Goal: Task Accomplishment & Management: Use online tool/utility

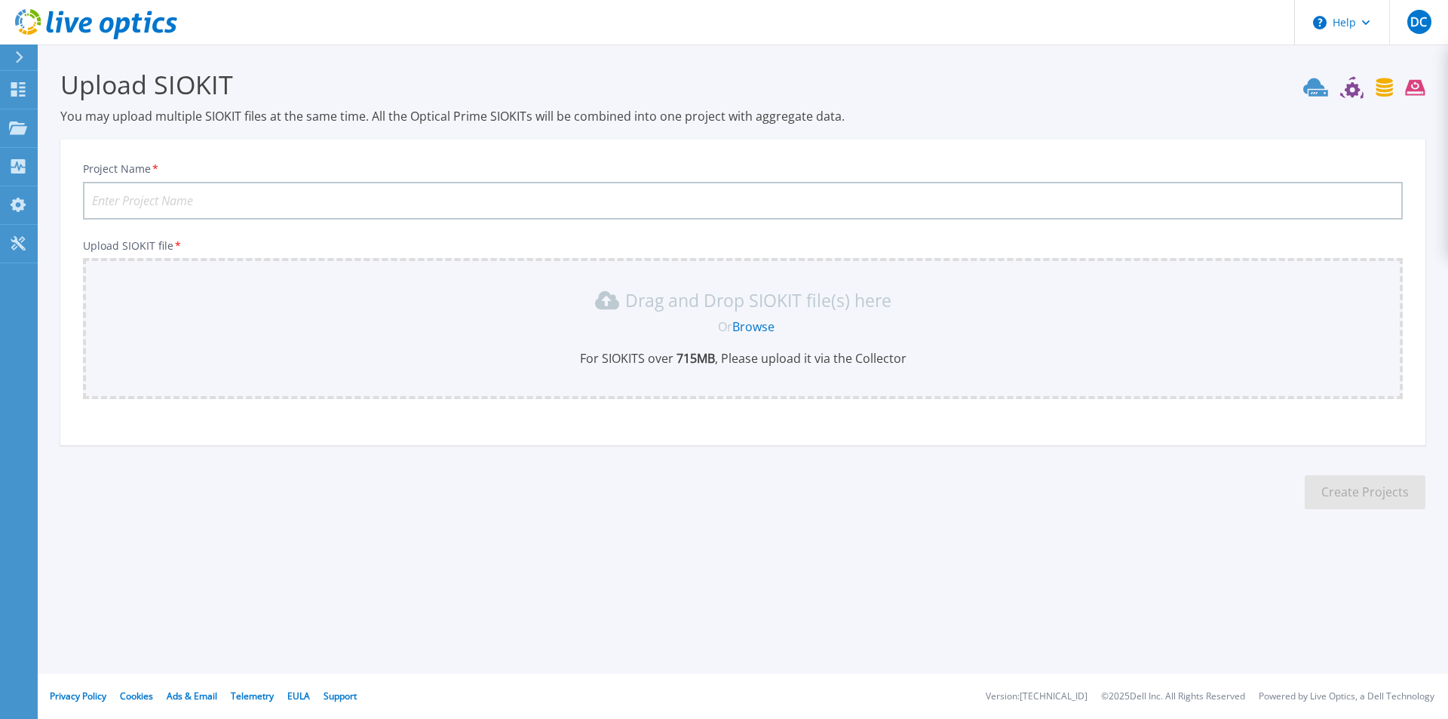
click at [644, 324] on div "Or Browse" at bounding box center [746, 326] width 1296 height 17
click at [751, 323] on link "Browse" at bounding box center [754, 326] width 42 height 17
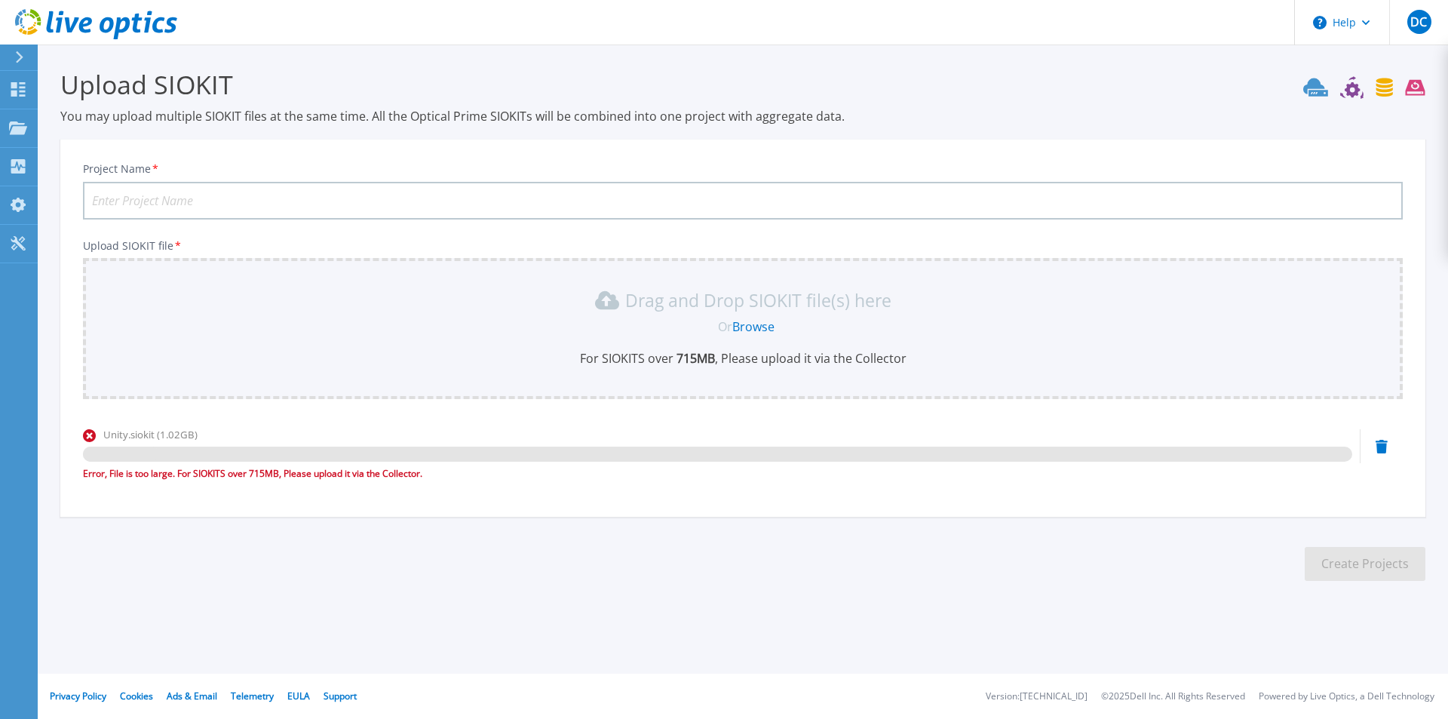
click at [1381, 444] on icon at bounding box center [1382, 447] width 12 height 14
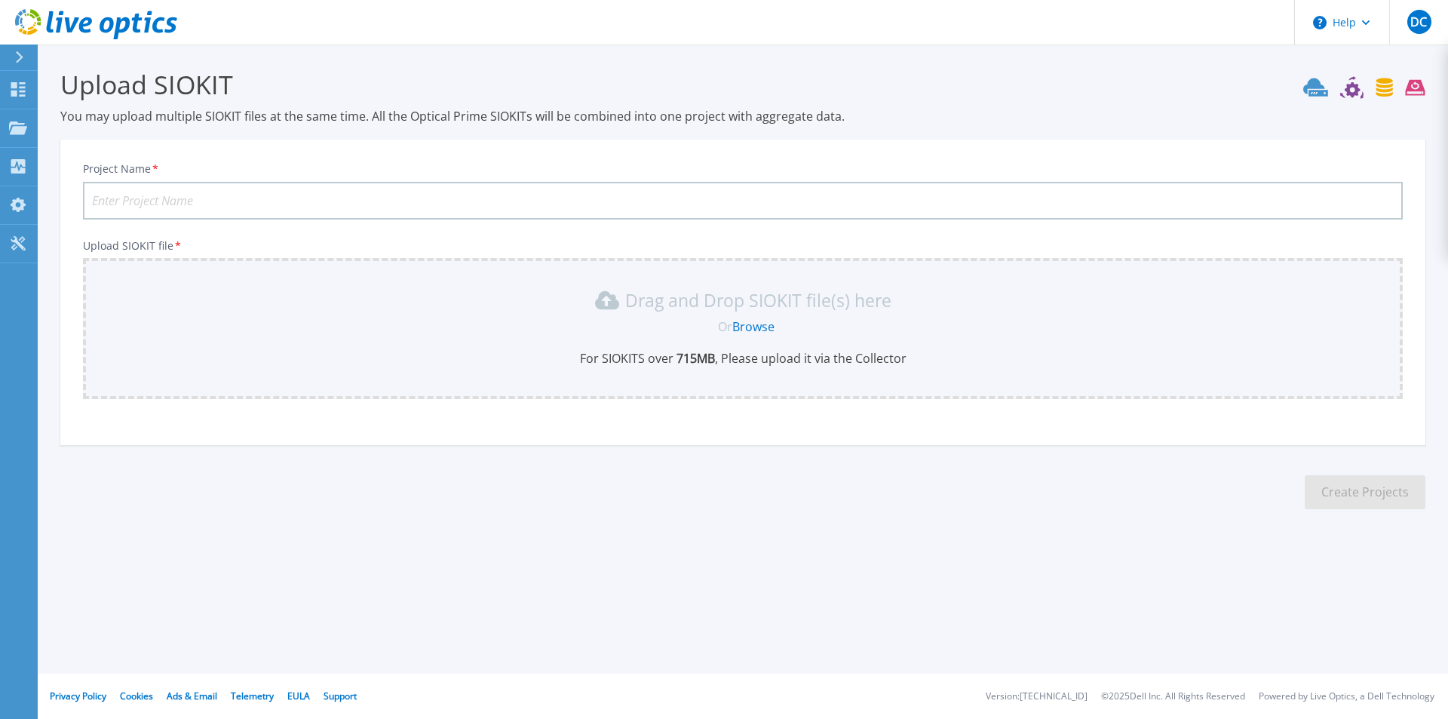
click at [739, 327] on link "Browse" at bounding box center [754, 326] width 42 height 17
click at [229, 210] on input "Project Name *" at bounding box center [743, 201] width 1320 height 38
click at [750, 323] on link "Browse" at bounding box center [754, 326] width 42 height 17
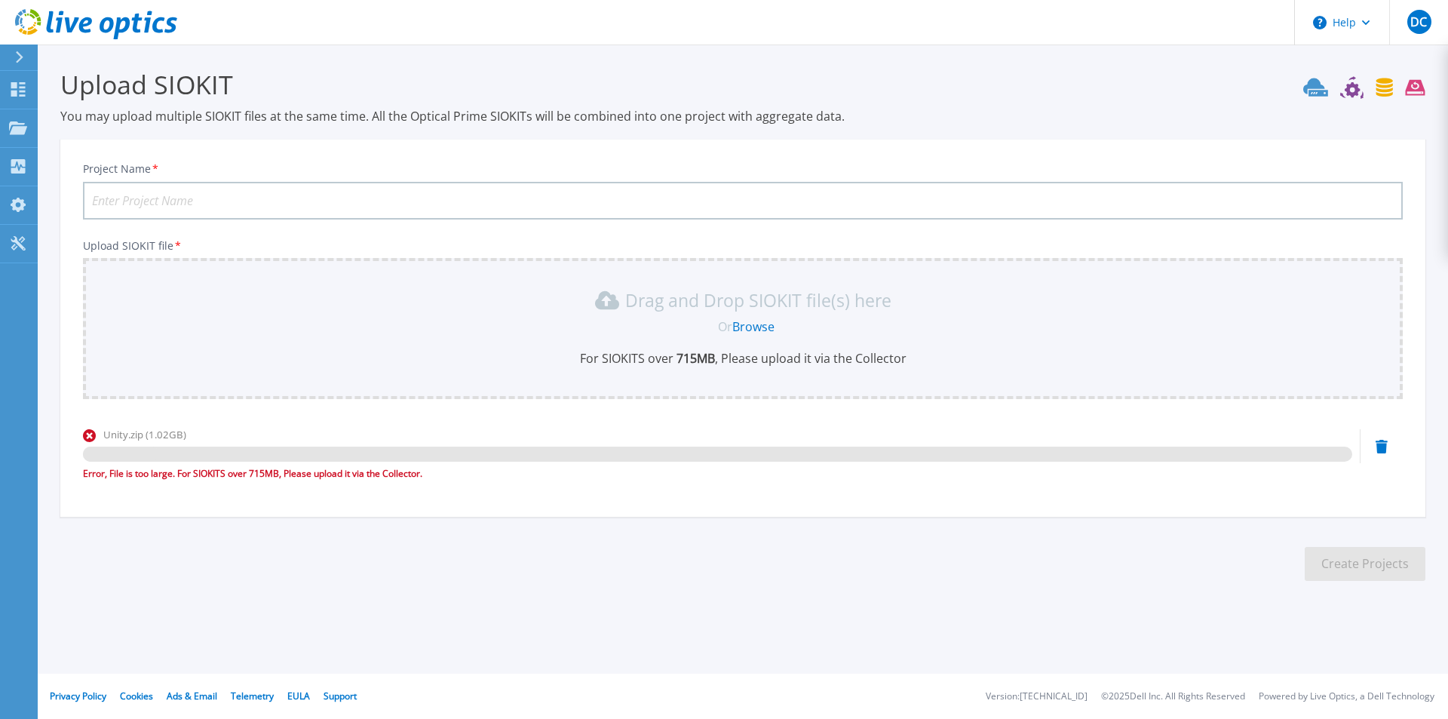
click at [1383, 444] on icon at bounding box center [1382, 447] width 12 height 14
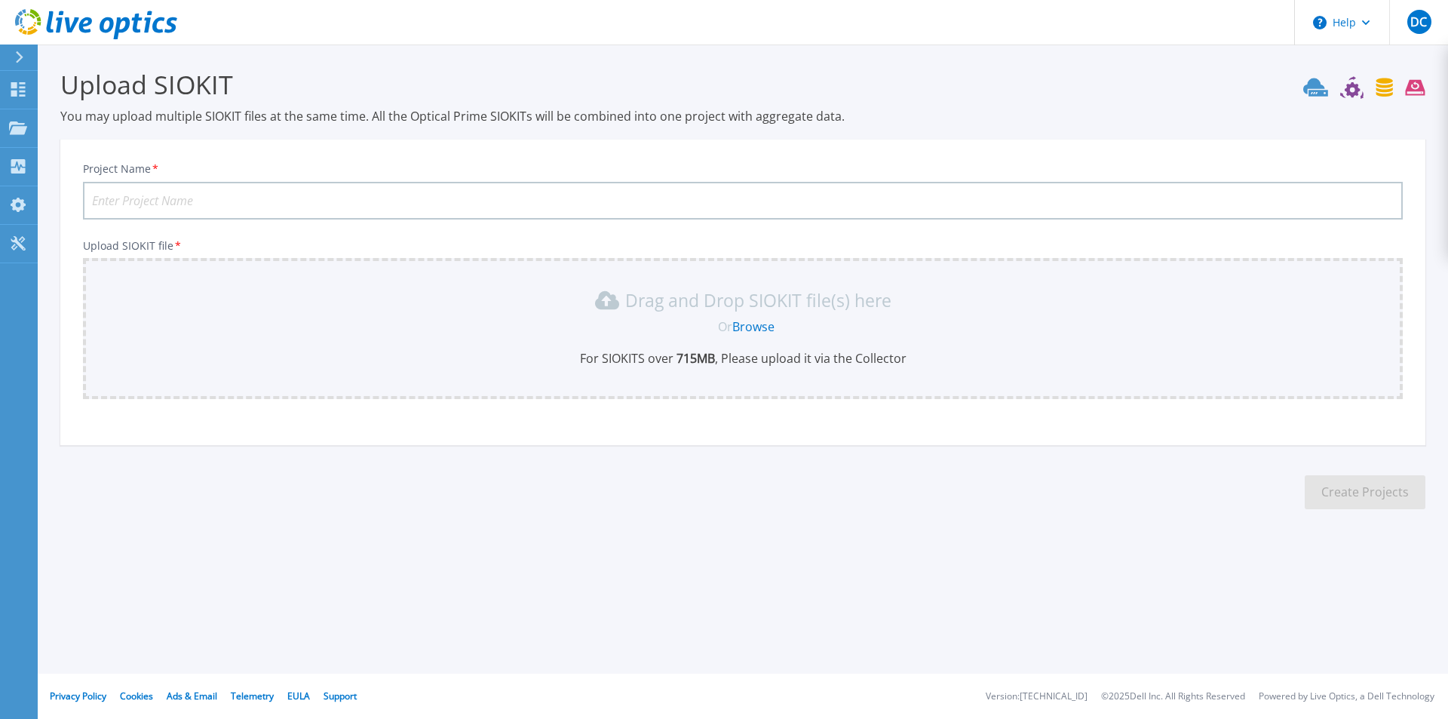
click at [286, 188] on input "Project Name *" at bounding box center [743, 201] width 1320 height 38
click at [290, 194] on input "Project Name *" at bounding box center [743, 201] width 1320 height 38
type input "DellUnityDC20082025"
click at [756, 321] on link "Browse" at bounding box center [754, 326] width 42 height 17
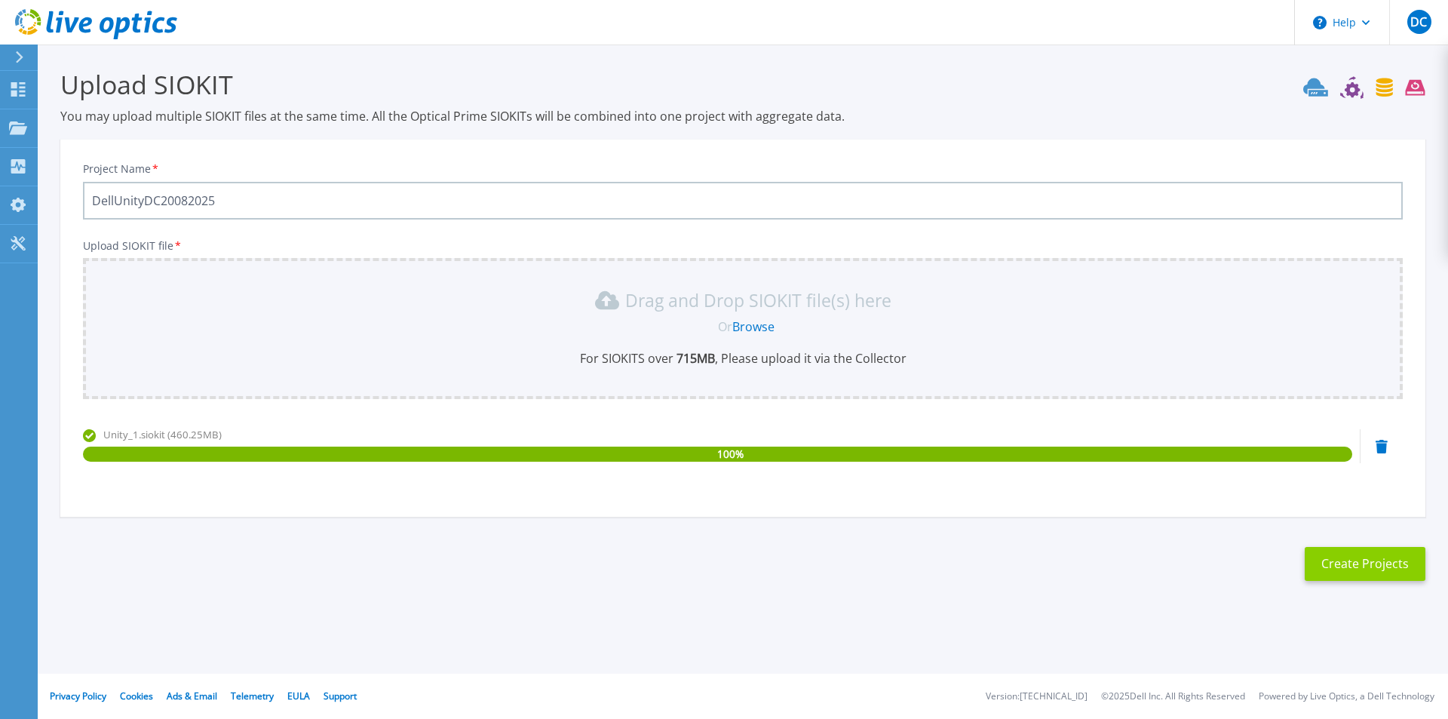
click at [1370, 567] on button "Create Projects" at bounding box center [1365, 564] width 121 height 34
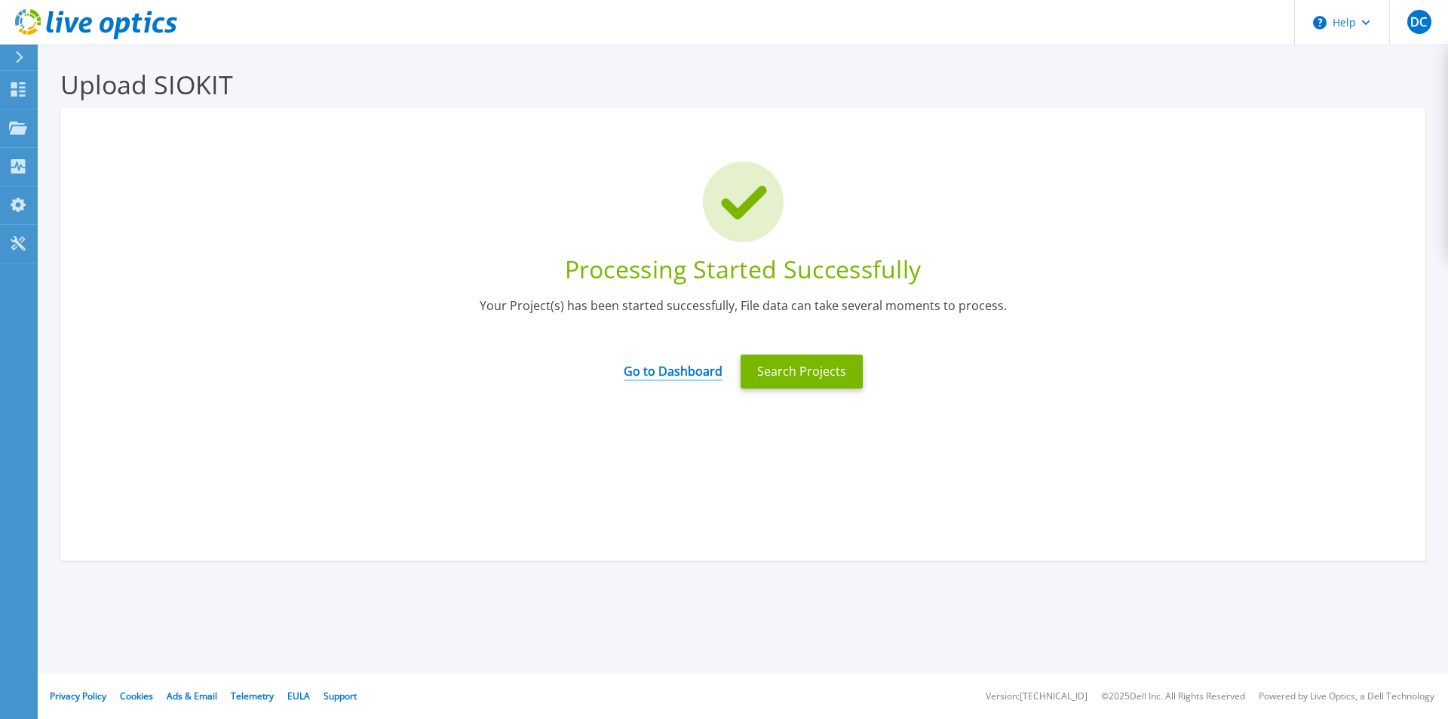
click at [680, 373] on link "Go to Dashboard" at bounding box center [673, 366] width 99 height 29
